Goal: Information Seeking & Learning: Learn about a topic

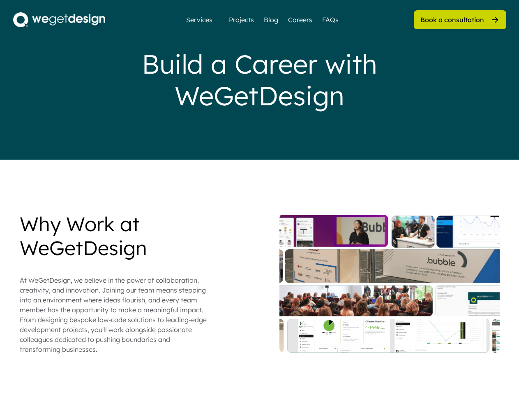
click at [259, 80] on div "Build a Career with WeGetDesign" at bounding box center [259, 79] width 329 height 63
click at [260, 80] on div "Build a Career with WeGetDesign" at bounding box center [259, 79] width 329 height 63
click at [260, 303] on div "Why Work at WeGetDesign At WeGetDesign, we believe in the power of collaboratio…" at bounding box center [260, 283] width 480 height 142
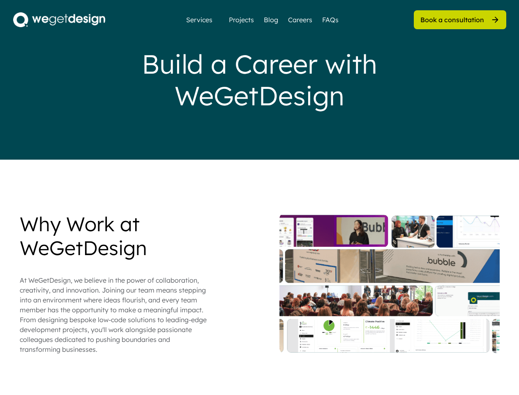
click at [260, 283] on div "Why Work at WeGetDesign At WeGetDesign, we believe in the power of collaboratio…" at bounding box center [260, 283] width 480 height 142
click at [114, 283] on div "At WeGetDesign, we believe in the power of collaboration, creativity, and innov…" at bounding box center [114, 314] width 189 height 79
click at [114, 235] on div "Why Work at WeGetDesign" at bounding box center [114, 235] width 189 height 47
click at [114, 314] on div "At WeGetDesign, we believe in the power of collaboration, creativity, and innov…" at bounding box center [114, 314] width 189 height 79
click at [390, 283] on div at bounding box center [389, 283] width 220 height 142
